Goal: Information Seeking & Learning: Learn about a topic

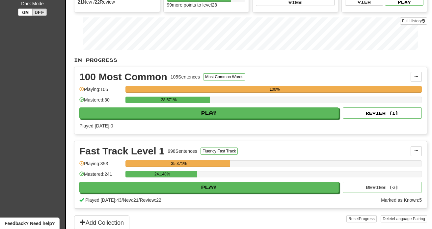
scroll to position [132, 0]
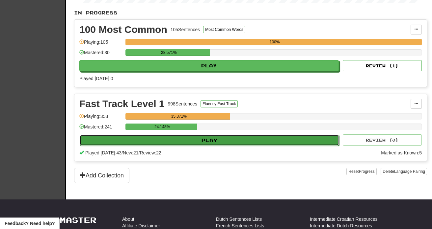
click at [203, 142] on button "Play" at bounding box center [209, 140] width 259 height 11
select select "**"
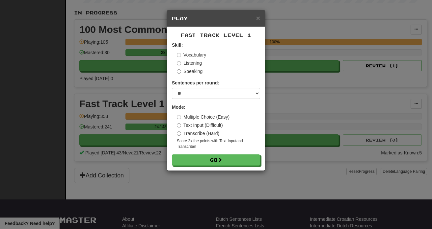
click at [186, 70] on label "Speaking" at bounding box center [190, 71] width 26 height 7
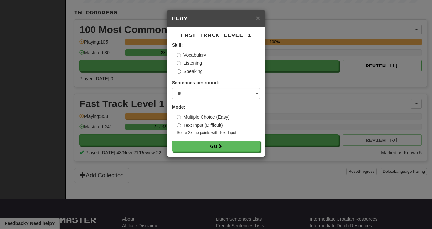
click at [206, 129] on div "Multiple Choice (Easy) Text Input (Difficult) Score 2x the points with Text Inp…" at bounding box center [218, 125] width 83 height 22
click at [206, 127] on label "Text Input (Difficult)" at bounding box center [200, 125] width 46 height 7
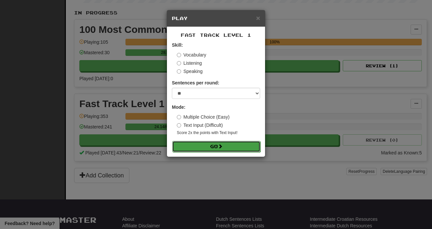
click at [203, 141] on button "Go" at bounding box center [216, 146] width 88 height 11
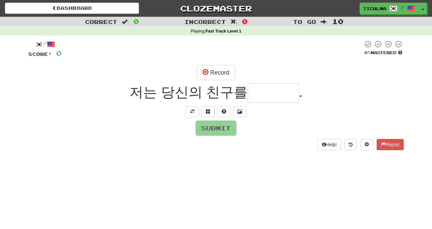
click at [188, 19] on span "Incorrect" at bounding box center [204, 21] width 41 height 7
click at [185, 11] on link "Clozemaster" at bounding box center [216, 9] width 134 height 12
